Goal: Navigation & Orientation: Understand site structure

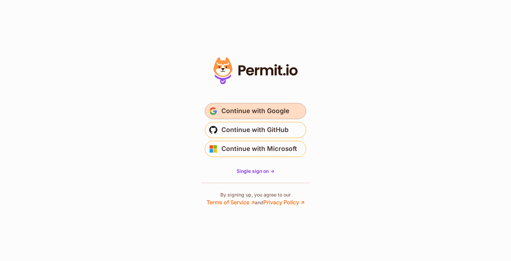
click at [241, 106] on span "Continue with Google" at bounding box center [255, 111] width 68 height 11
click at [243, 108] on span "Continue with Google" at bounding box center [255, 111] width 68 height 11
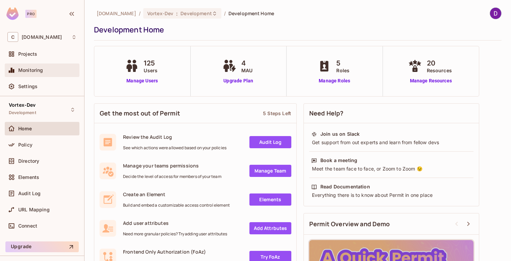
click at [36, 73] on div "Monitoring" at bounding box center [41, 70] width 69 height 8
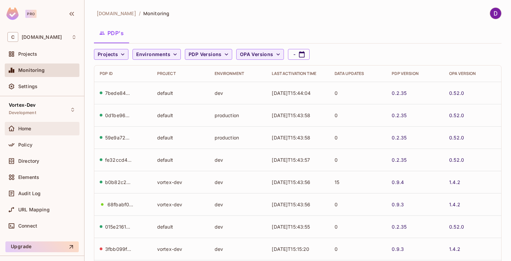
click at [32, 130] on div "Home" at bounding box center [47, 128] width 58 height 5
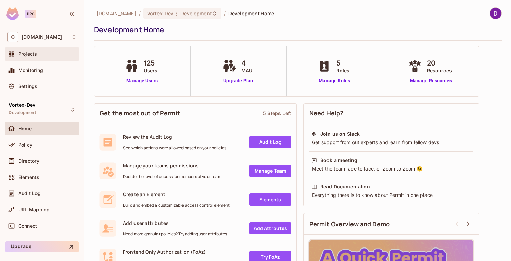
click at [35, 56] on span "Projects" at bounding box center [27, 53] width 19 height 5
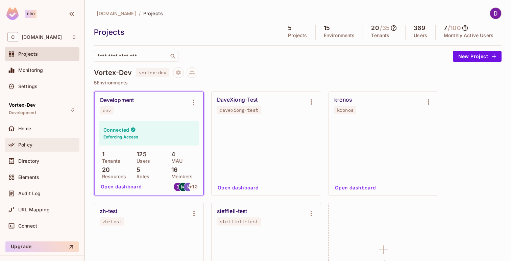
click at [24, 145] on span "Policy" at bounding box center [25, 144] width 14 height 5
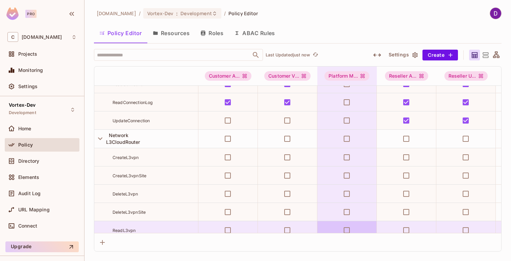
scroll to position [1990, 0]
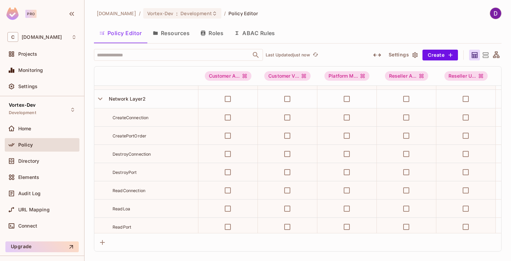
click at [338, 36] on div "Policy Editor Resources Roles ABAC Rules" at bounding box center [298, 33] width 408 height 17
click at [173, 33] on button "Resources" at bounding box center [171, 33] width 48 height 17
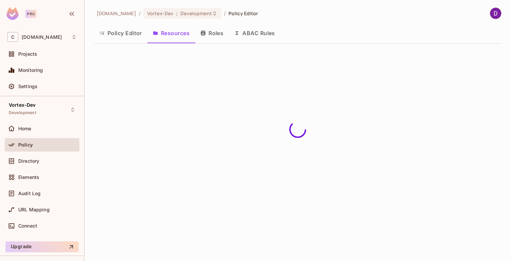
click at [216, 34] on button "Roles" at bounding box center [212, 33] width 34 height 17
click at [181, 36] on button "Resources" at bounding box center [171, 33] width 48 height 17
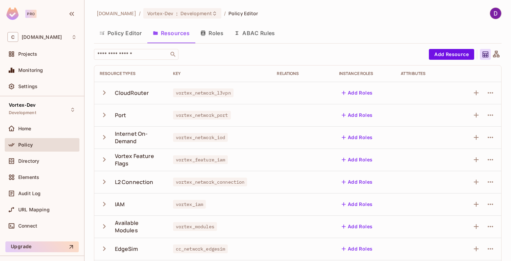
click at [123, 36] on button "Policy Editor" at bounding box center [120, 33] width 53 height 17
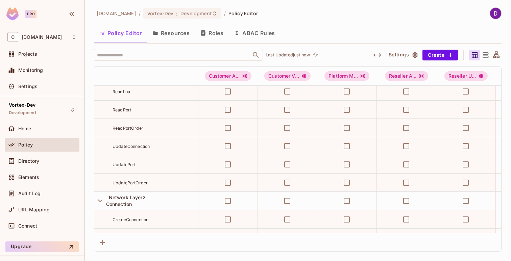
scroll to position [1992, 0]
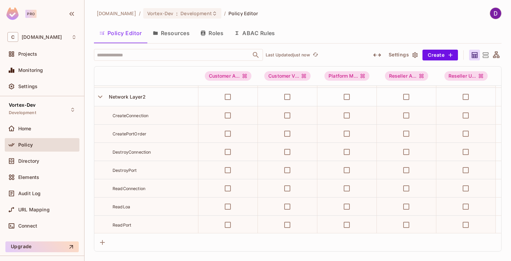
click at [174, 32] on button "Resources" at bounding box center [171, 33] width 48 height 17
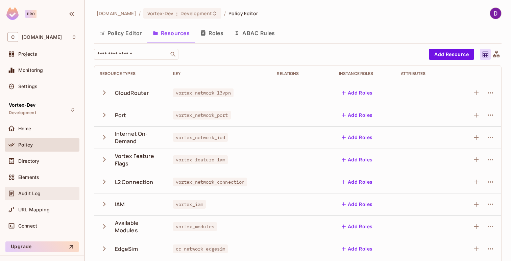
click at [32, 192] on span "Audit Log" at bounding box center [29, 193] width 22 height 5
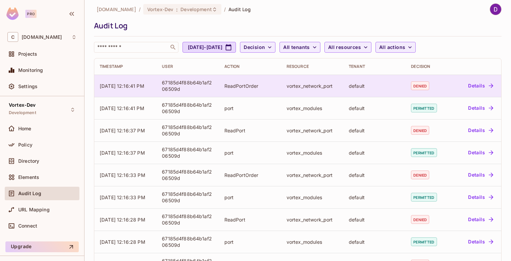
scroll to position [8, 0]
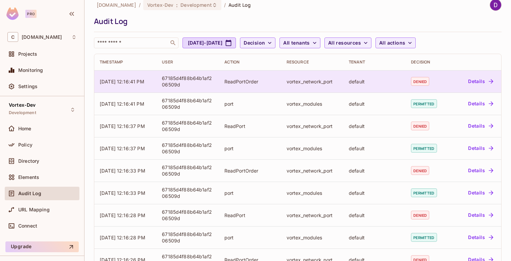
click at [339, 82] on td "vortex_network_port" at bounding box center [312, 81] width 62 height 22
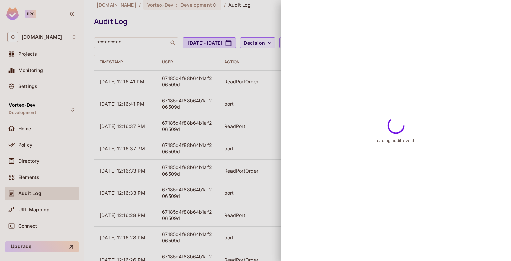
click at [223, 84] on div at bounding box center [255, 130] width 511 height 261
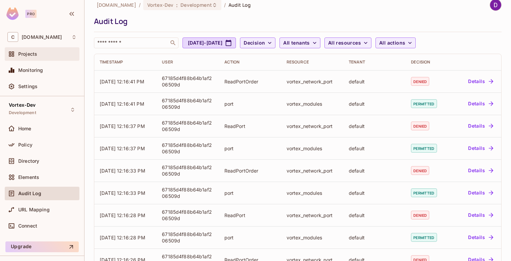
click at [30, 56] on span "Projects" at bounding box center [27, 53] width 19 height 5
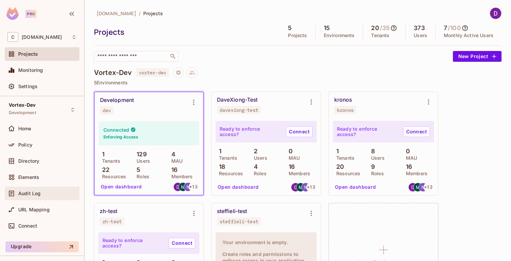
click at [34, 190] on div "Audit Log" at bounding box center [41, 194] width 69 height 8
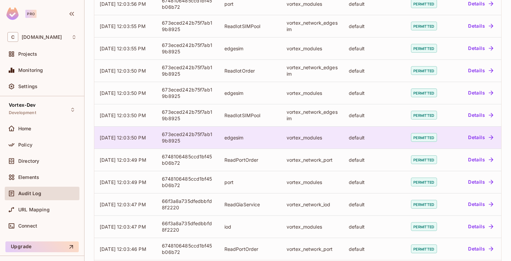
scroll to position [184, 0]
